Goal: Information Seeking & Learning: Compare options

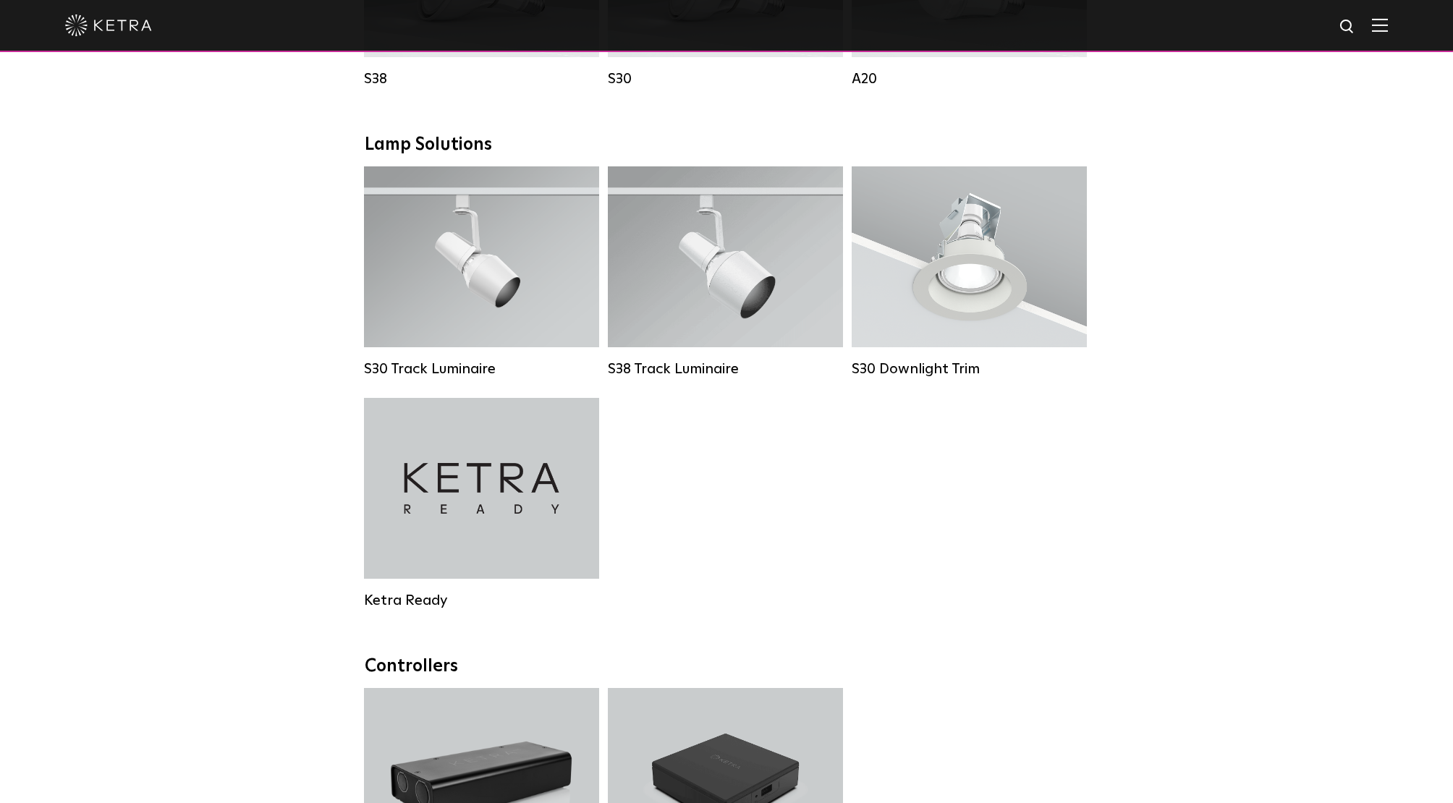
scroll to position [1231, 0]
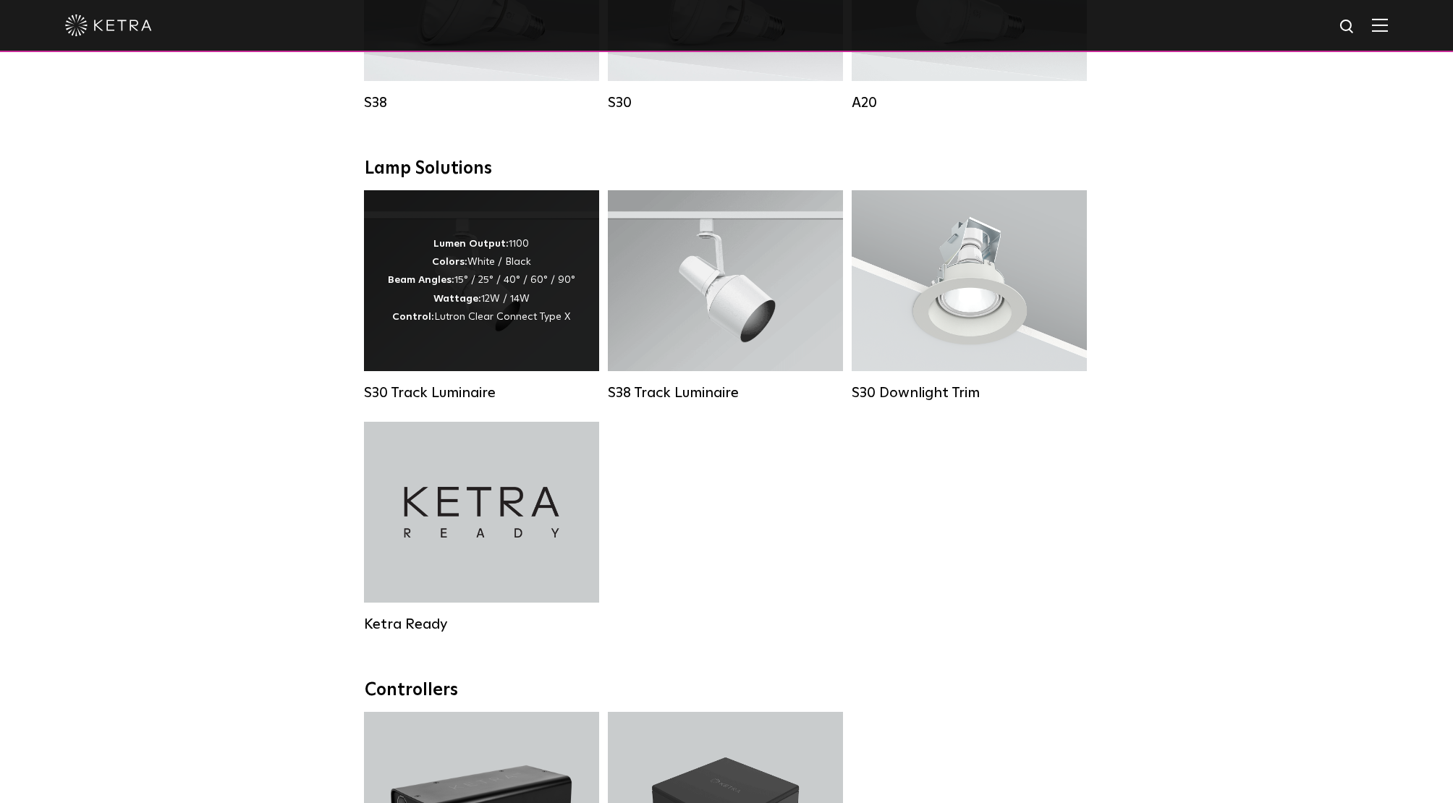
click at [502, 297] on div "Lumen Output: 1100 Colors: White / Black Beam Angles: 15° / 25° / 40° / 60° / 9…" at bounding box center [481, 280] width 187 height 91
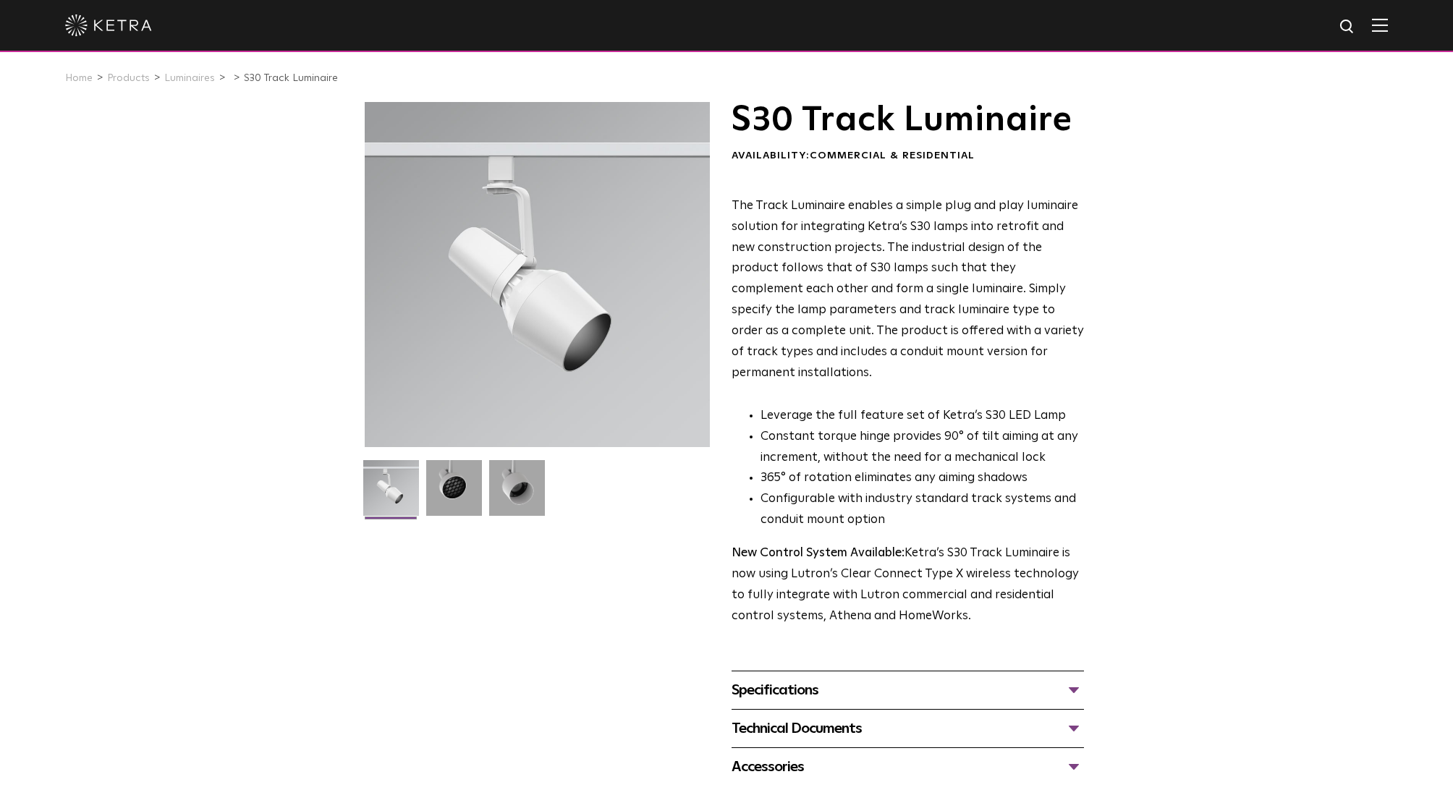
scroll to position [4, 0]
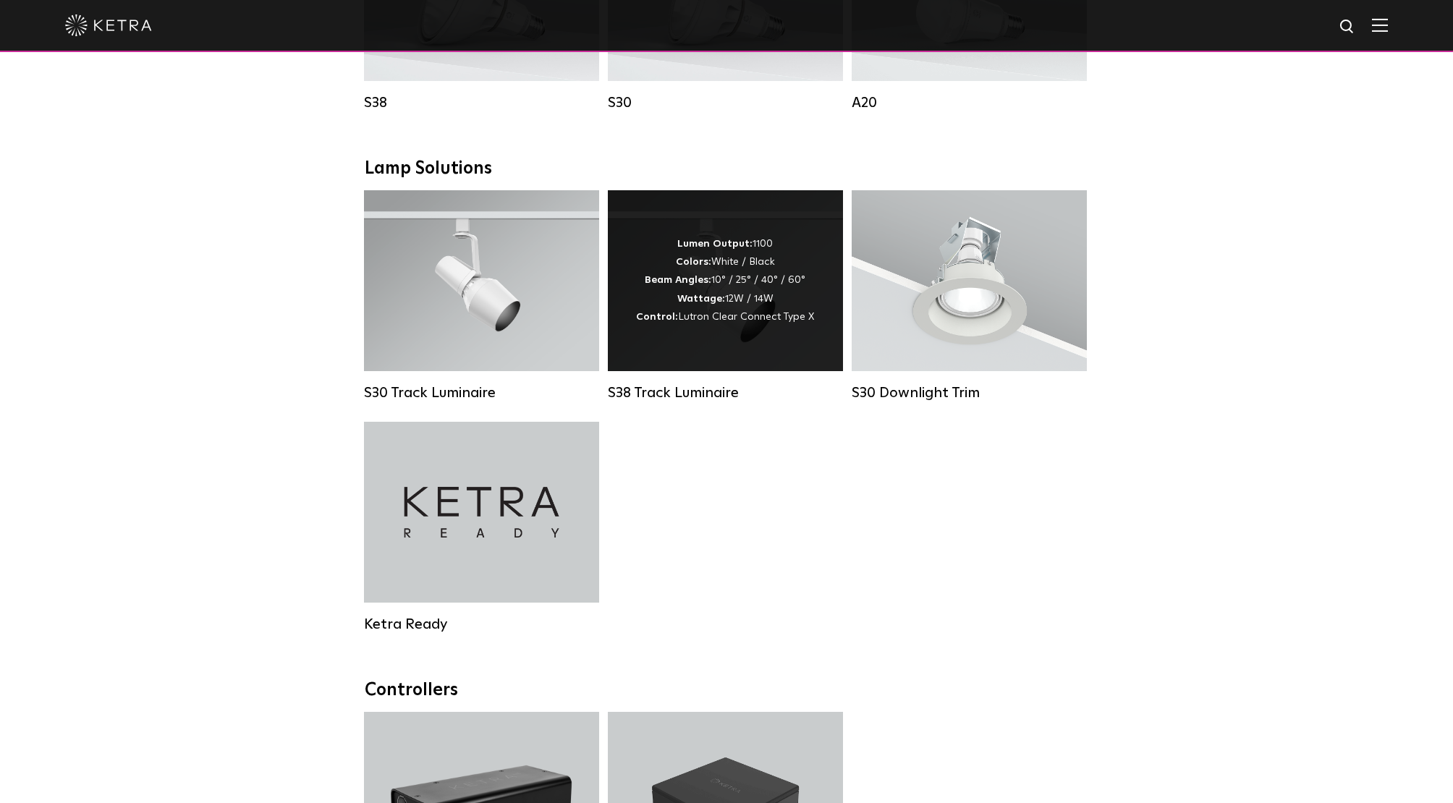
click at [765, 354] on div "Lumen Output: 1100 Colors: White / Black Beam Angles: 10° / 25° / 40° / 60° Wat…" at bounding box center [725, 280] width 235 height 181
